Goal: Transaction & Acquisition: Purchase product/service

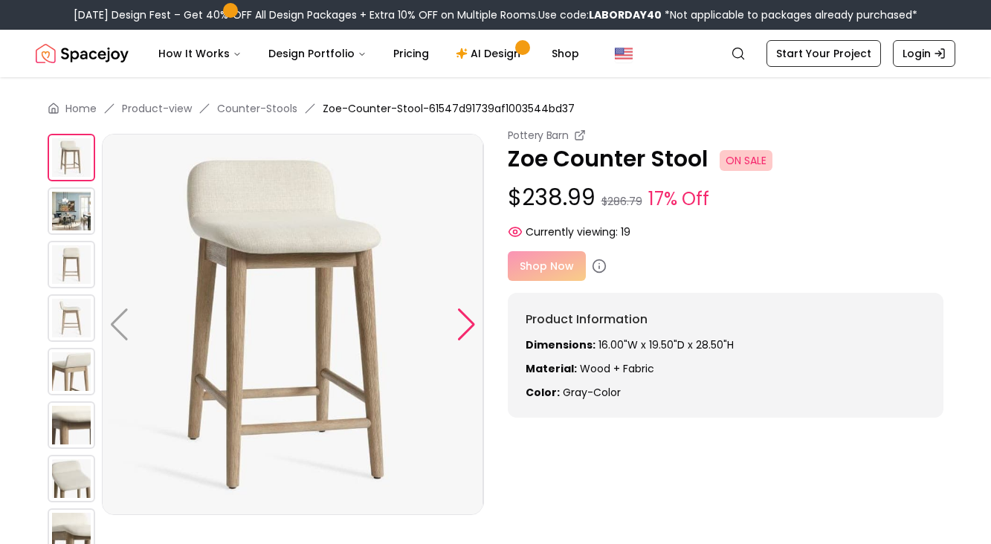
click at [457, 326] on div at bounding box center [467, 325] width 20 height 33
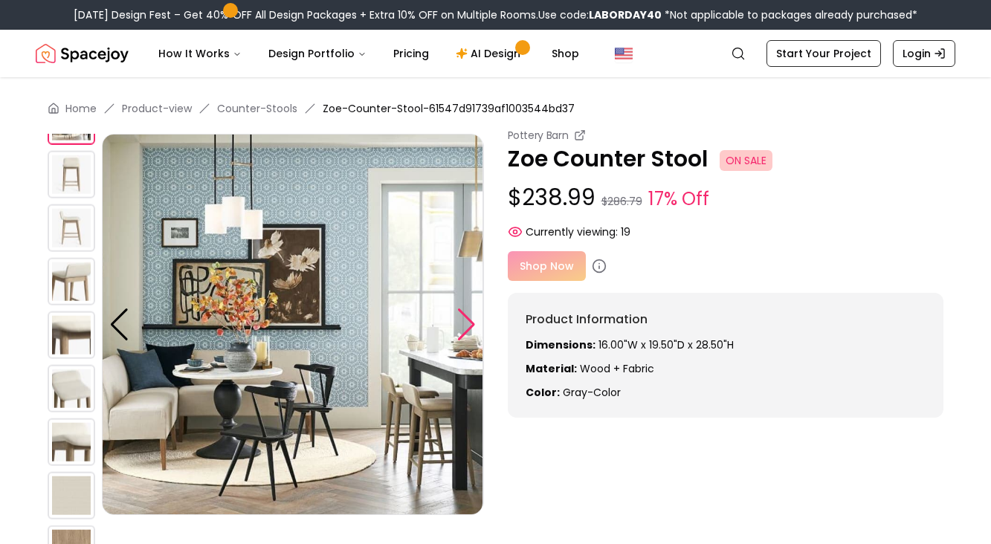
click at [457, 326] on div at bounding box center [467, 325] width 20 height 33
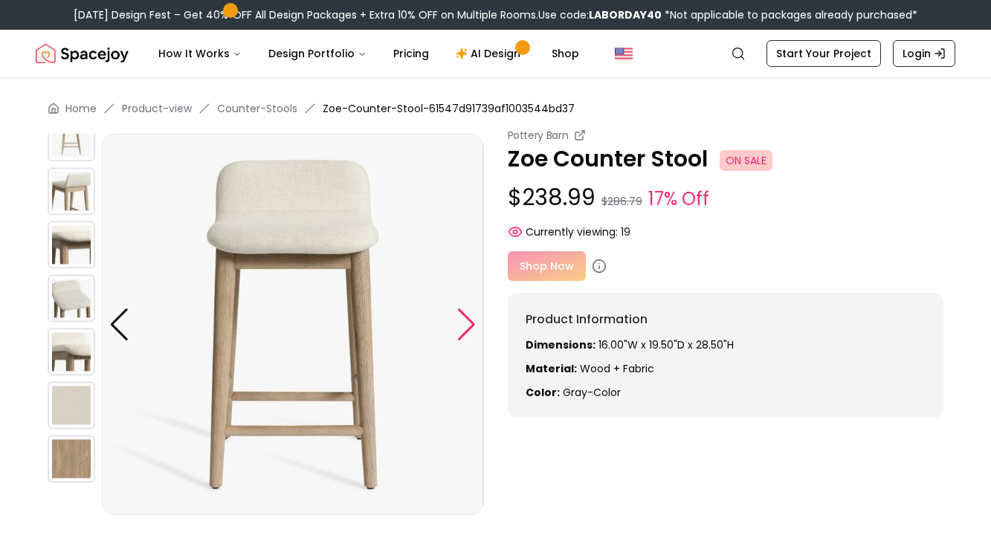
click at [457, 326] on div at bounding box center [467, 325] width 20 height 33
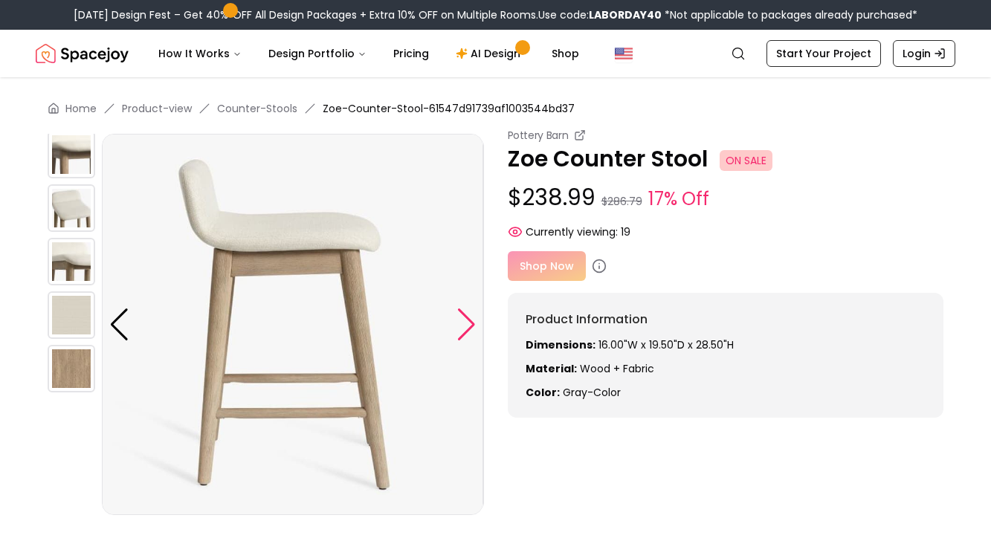
click at [457, 326] on div at bounding box center [467, 325] width 20 height 33
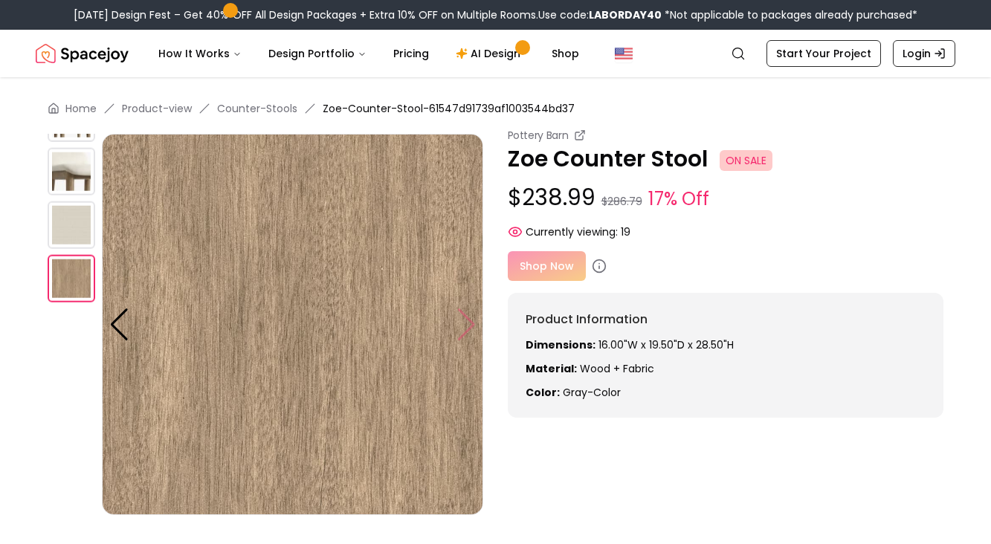
click at [457, 326] on img at bounding box center [292, 324] width 381 height 381
click at [554, 258] on div "Shop Now" at bounding box center [726, 266] width 436 height 30
click at [551, 263] on div "Shop Now" at bounding box center [726, 266] width 436 height 30
click at [545, 280] on div "Shop Now" at bounding box center [726, 266] width 436 height 30
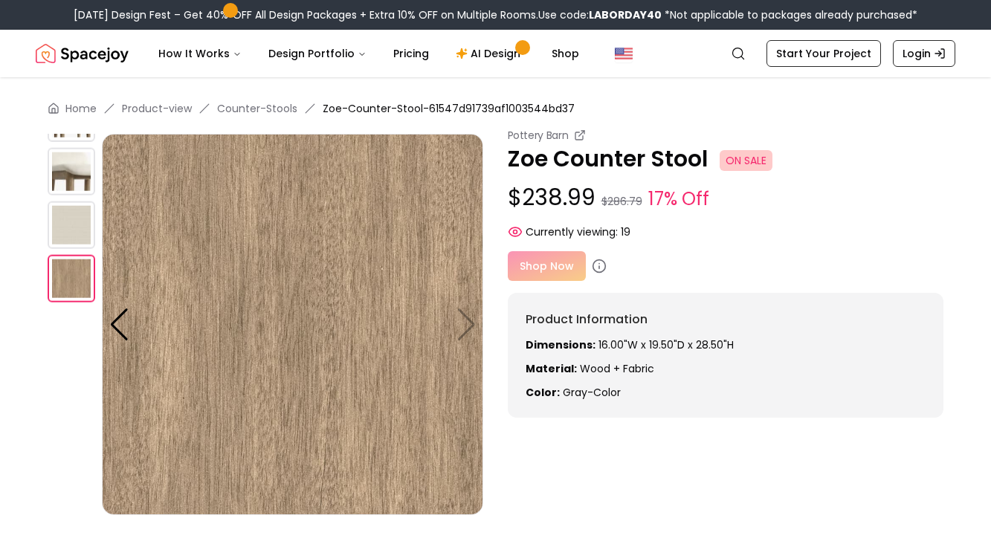
click at [62, 225] on img at bounding box center [72, 226] width 48 height 48
click at [78, 165] on img at bounding box center [72, 172] width 48 height 48
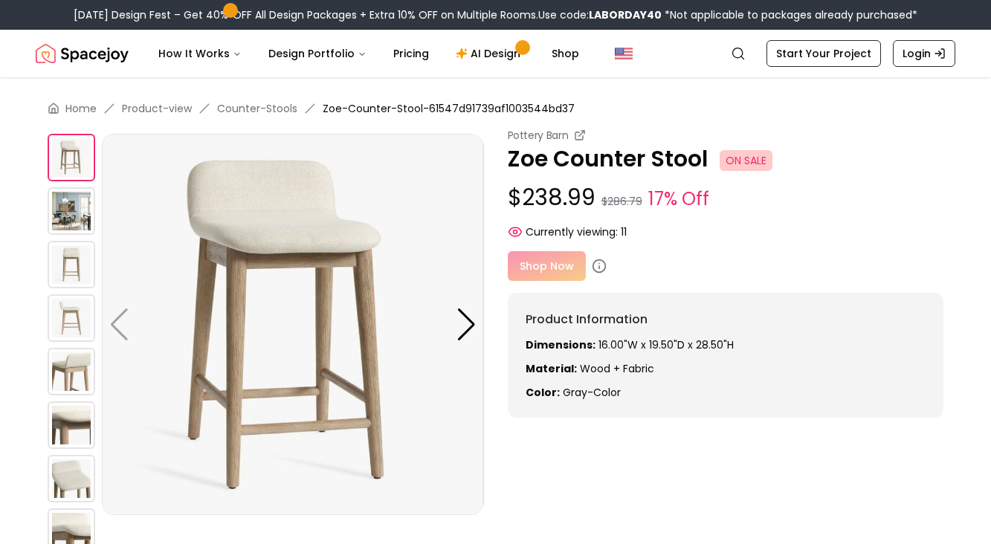
click at [540, 263] on div "Shop Now" at bounding box center [726, 266] width 436 height 30
click at [541, 274] on div "Shop Now" at bounding box center [726, 266] width 436 height 30
click at [518, 225] on icon at bounding box center [515, 232] width 15 height 15
click at [544, 275] on div "Shop Now" at bounding box center [726, 266] width 436 height 30
click at [584, 172] on p "Zoe Counter Stool ON SALE" at bounding box center [726, 159] width 436 height 27
